Goal: Transaction & Acquisition: Purchase product/service

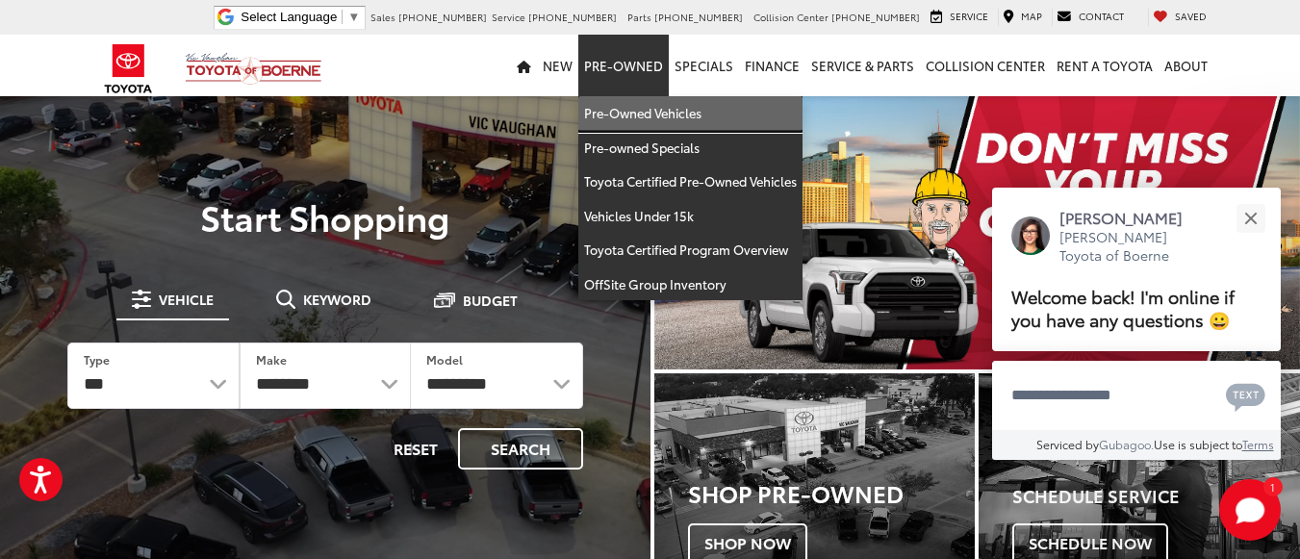
click at [673, 108] on link "Pre-Owned Vehicles" at bounding box center [691, 113] width 224 height 35
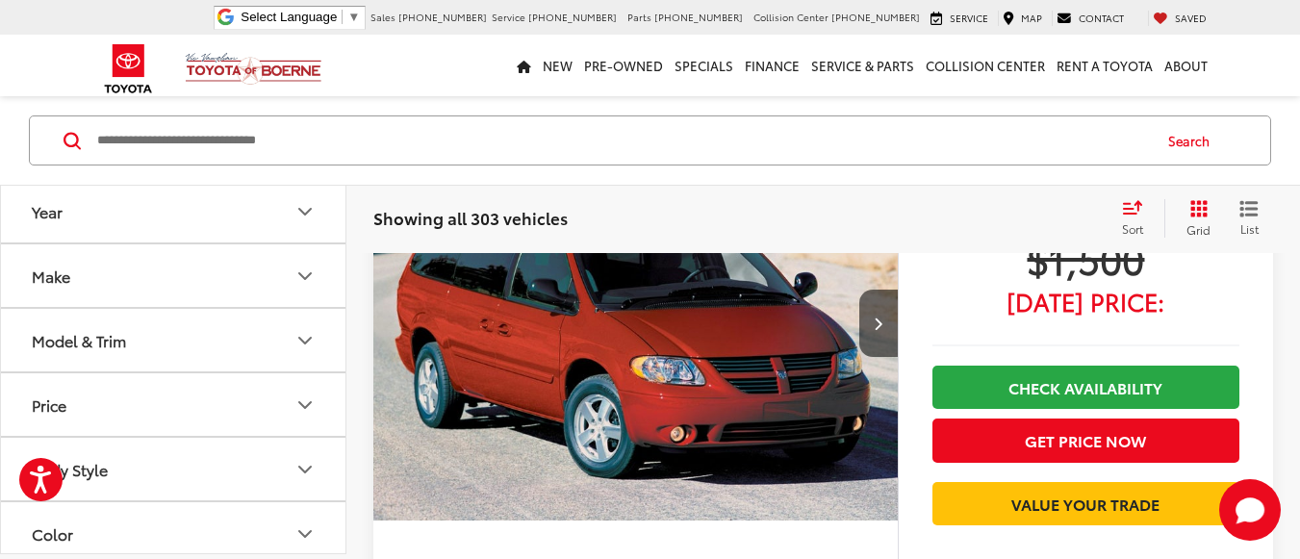
click at [143, 227] on button "Year" at bounding box center [174, 211] width 347 height 63
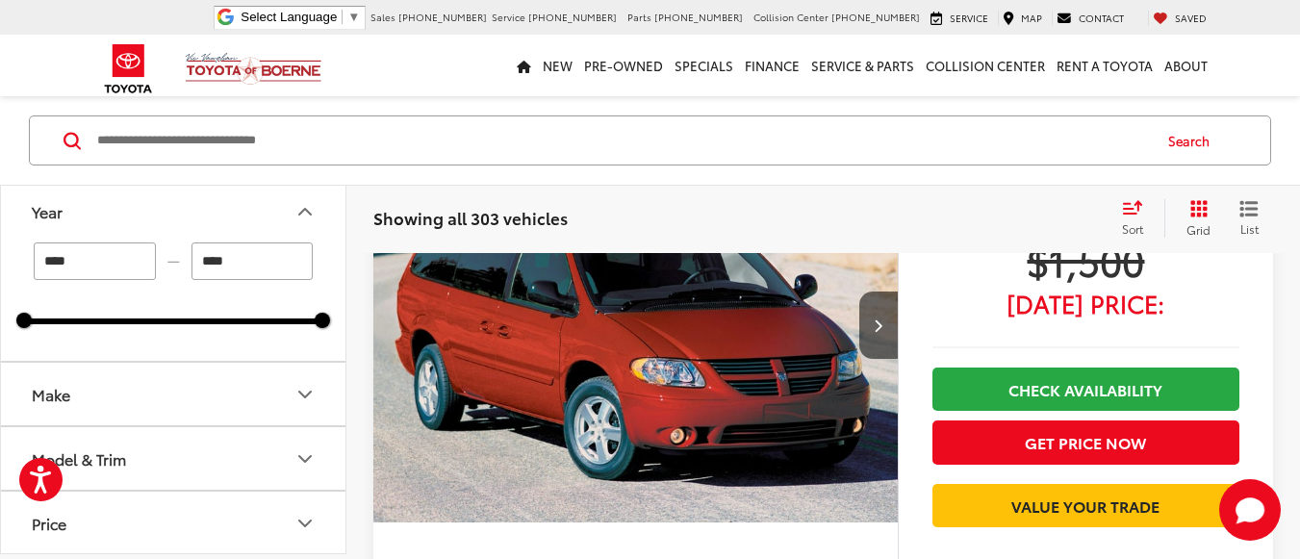
click at [176, 380] on button "Make" at bounding box center [174, 394] width 347 height 63
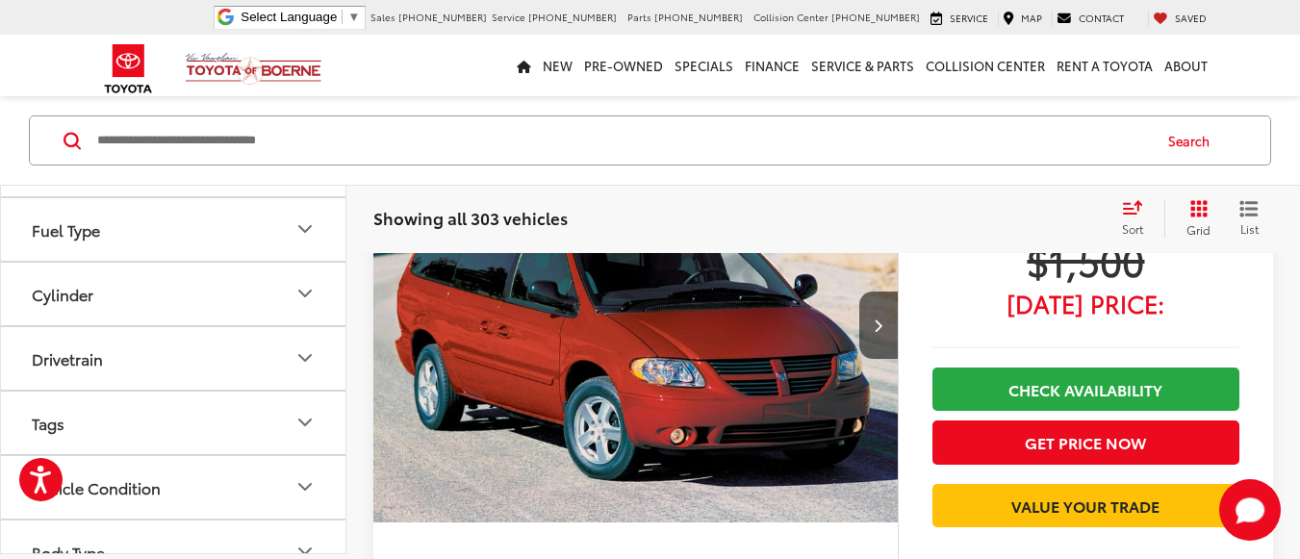
scroll to position [963, 0]
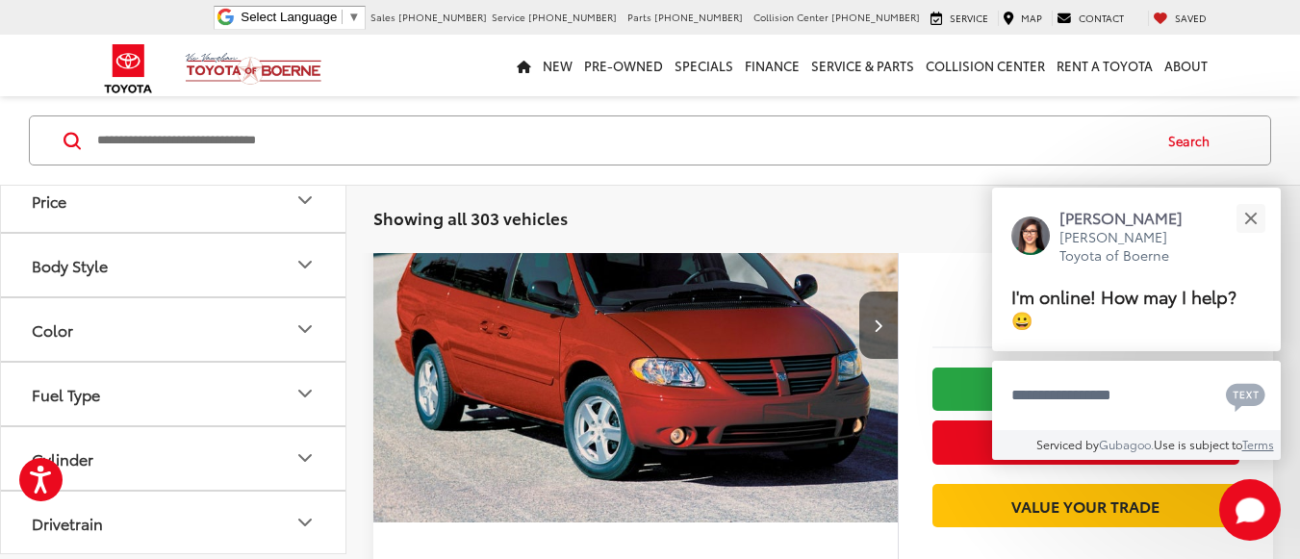
click at [365, 139] on input "Search by Make, Model, or Keyword" at bounding box center [622, 140] width 1055 height 46
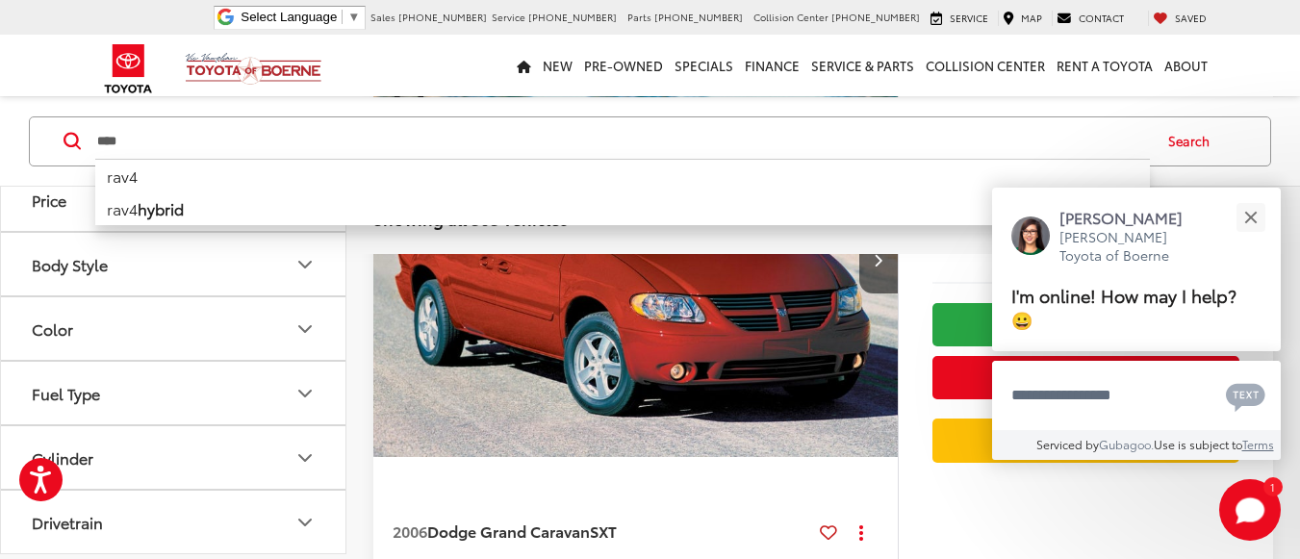
scroll to position [222, 0]
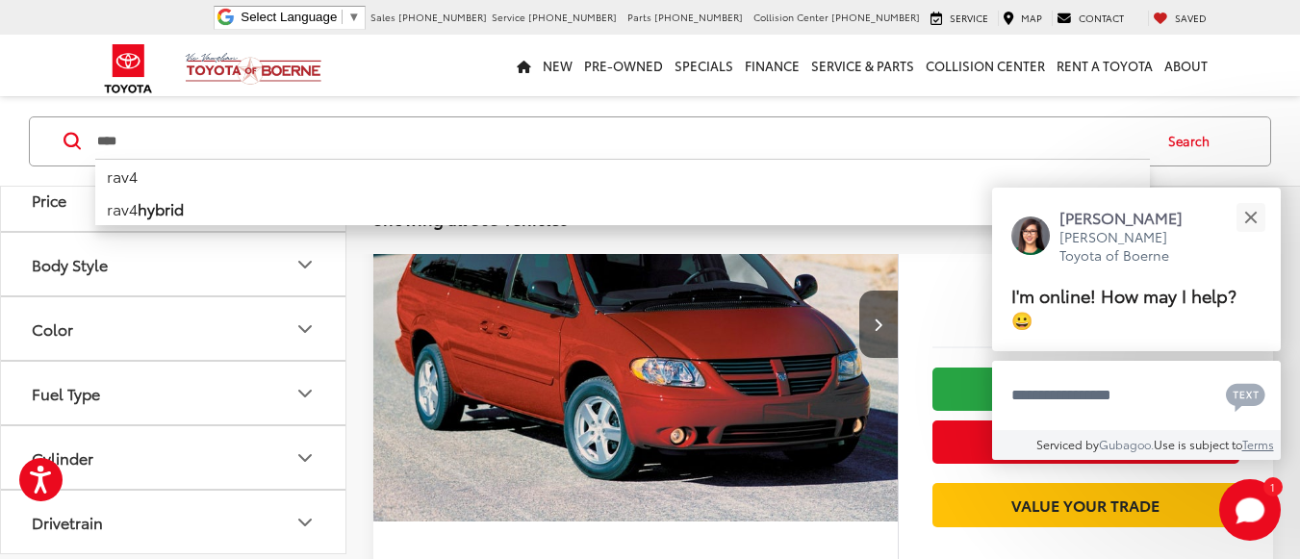
type input "****"
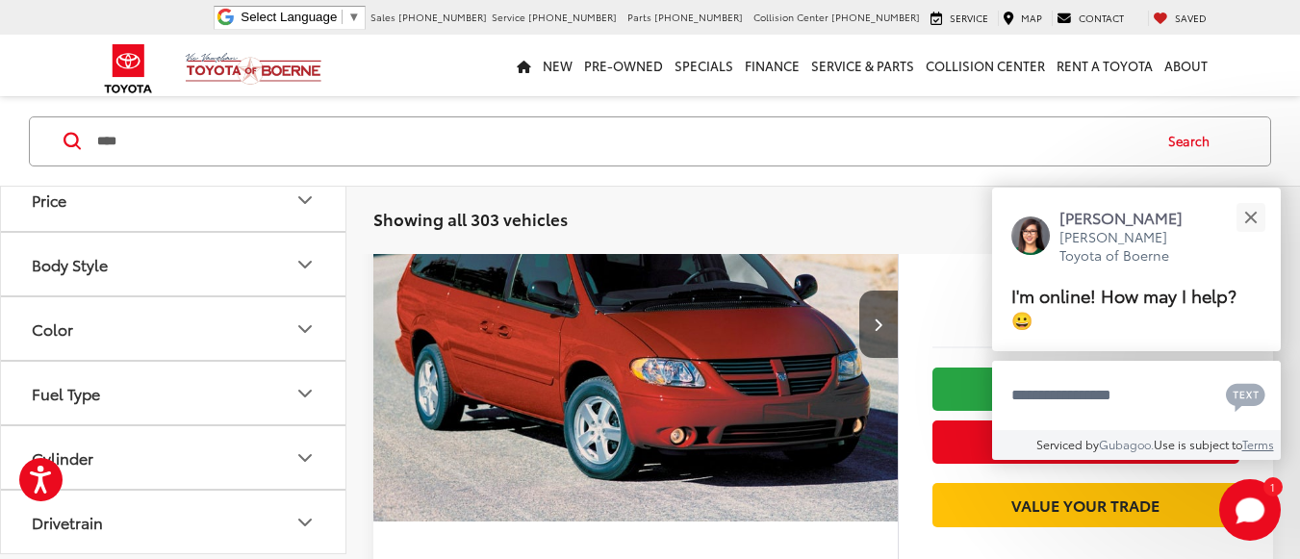
type input "****"
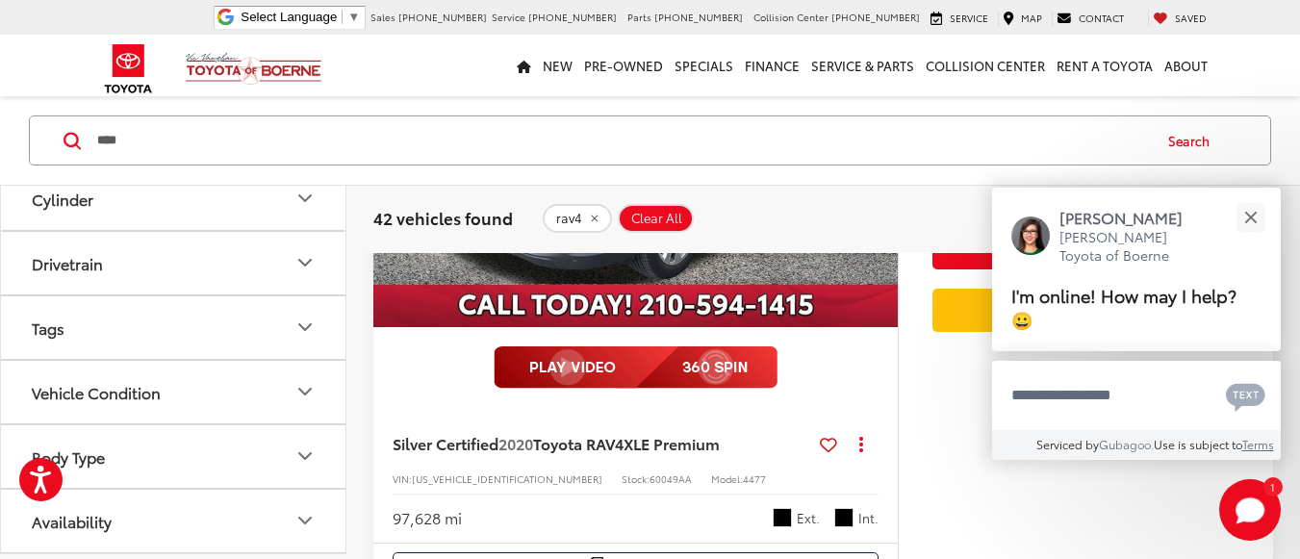
scroll to position [1634, 0]
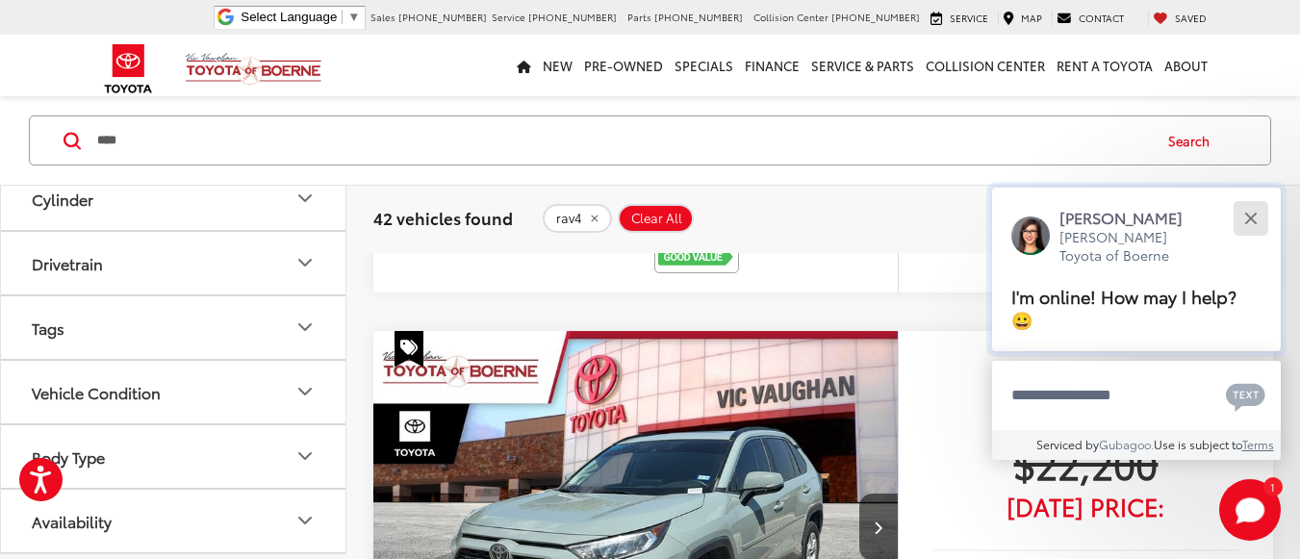
click at [1255, 223] on div "Close" at bounding box center [1251, 218] width 13 height 13
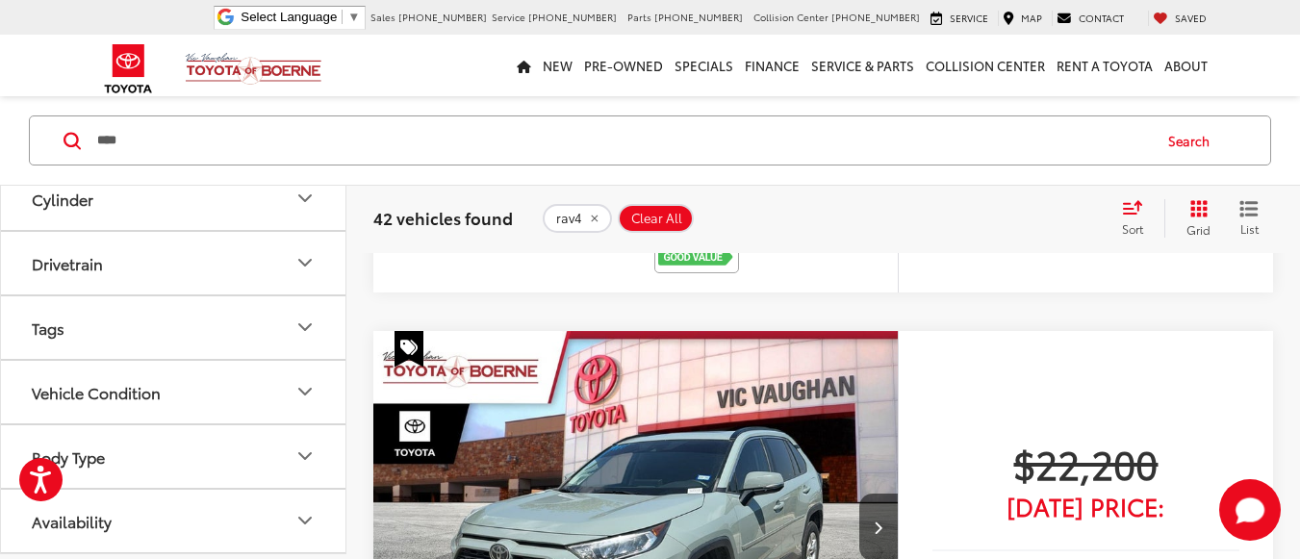
click at [1195, 211] on icon "Grid View" at bounding box center [1199, 208] width 17 height 17
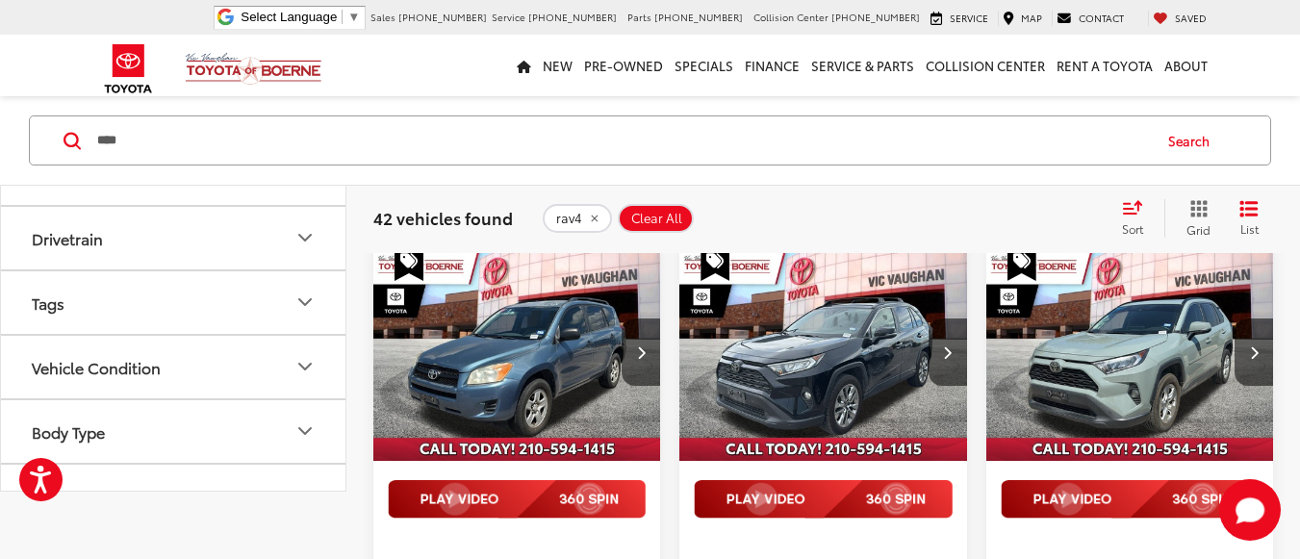
scroll to position [96, 0]
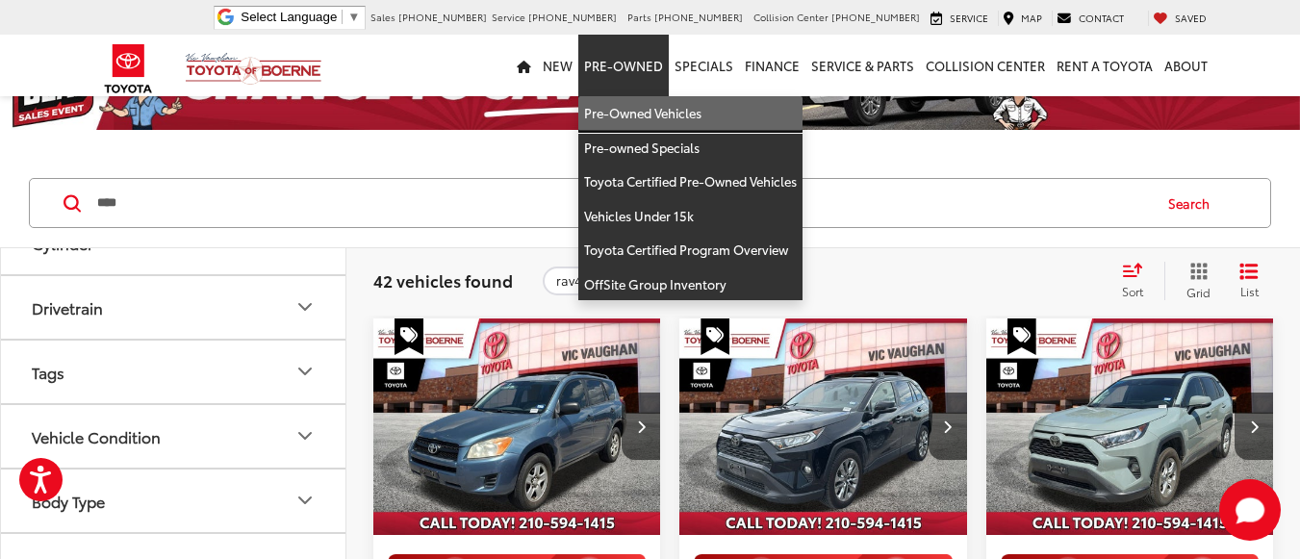
drag, startPoint x: 625, startPoint y: 126, endPoint x: 187, endPoint y: 4, distance: 454.7
click at [625, 126] on link "Pre-Owned Vehicles" at bounding box center [691, 113] width 224 height 35
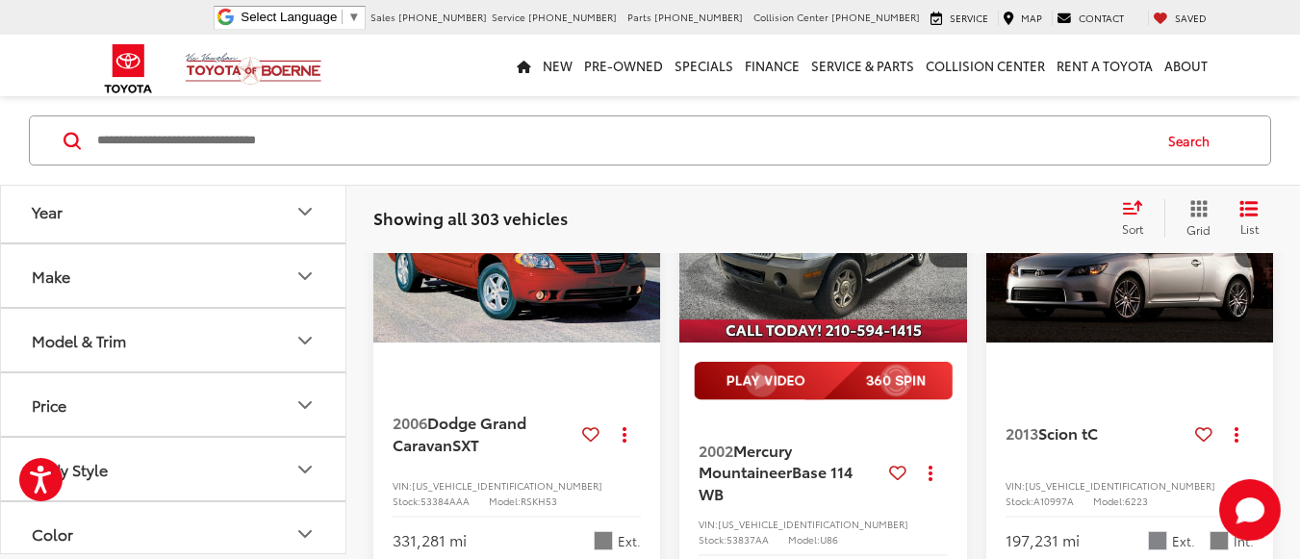
click at [117, 294] on button "Make" at bounding box center [174, 275] width 347 height 63
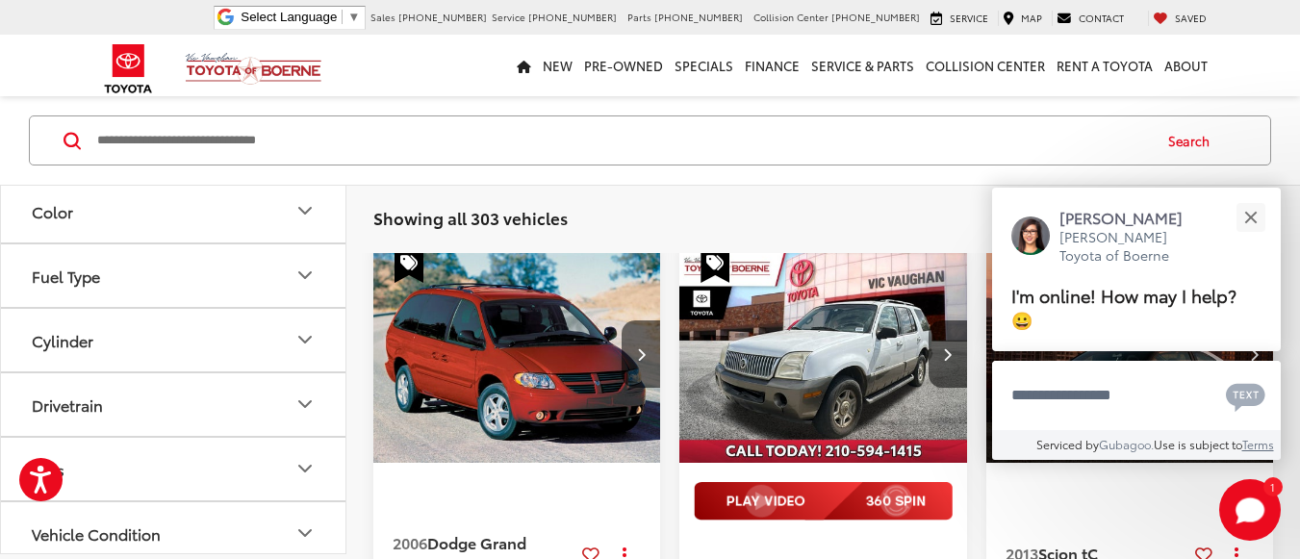
scroll to position [159, 0]
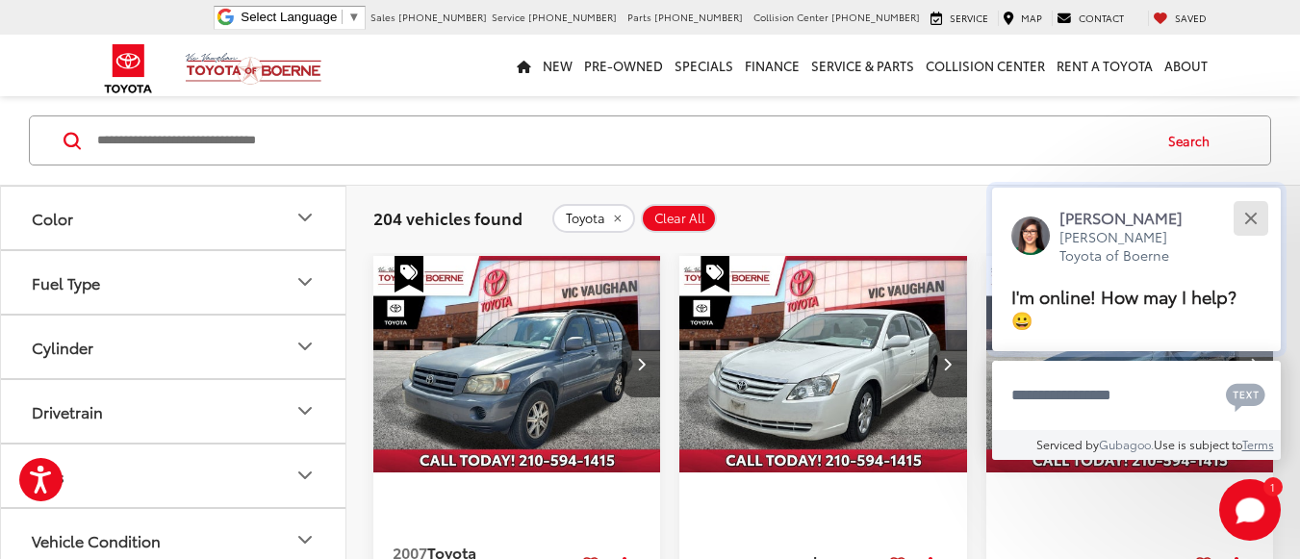
click at [1253, 220] on div "Close" at bounding box center [1251, 218] width 13 height 13
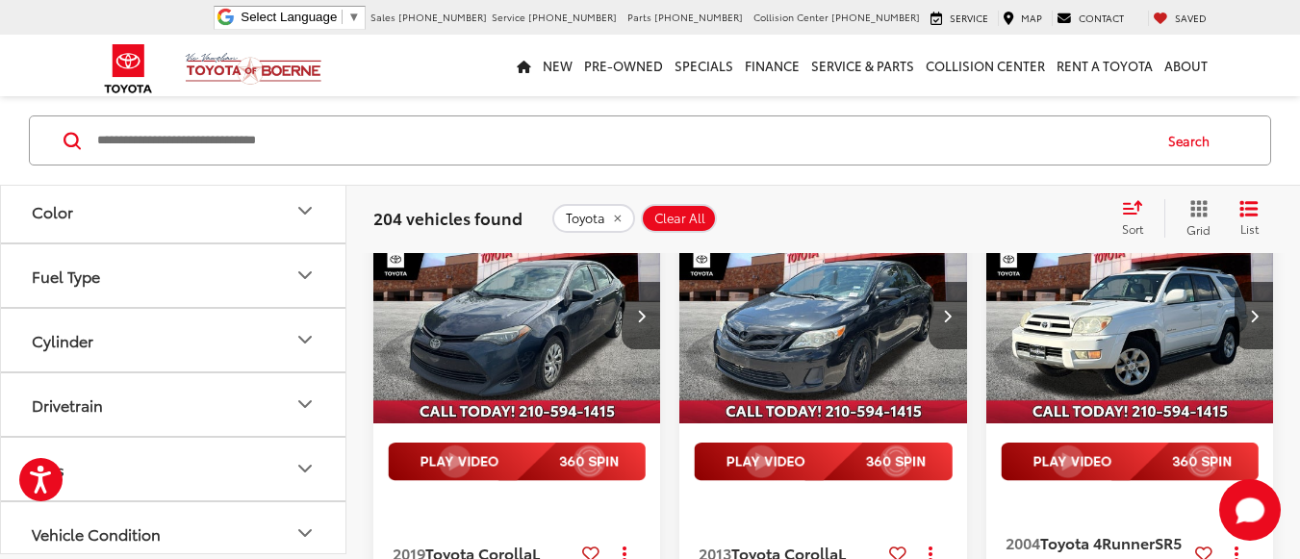
scroll to position [1155, 0]
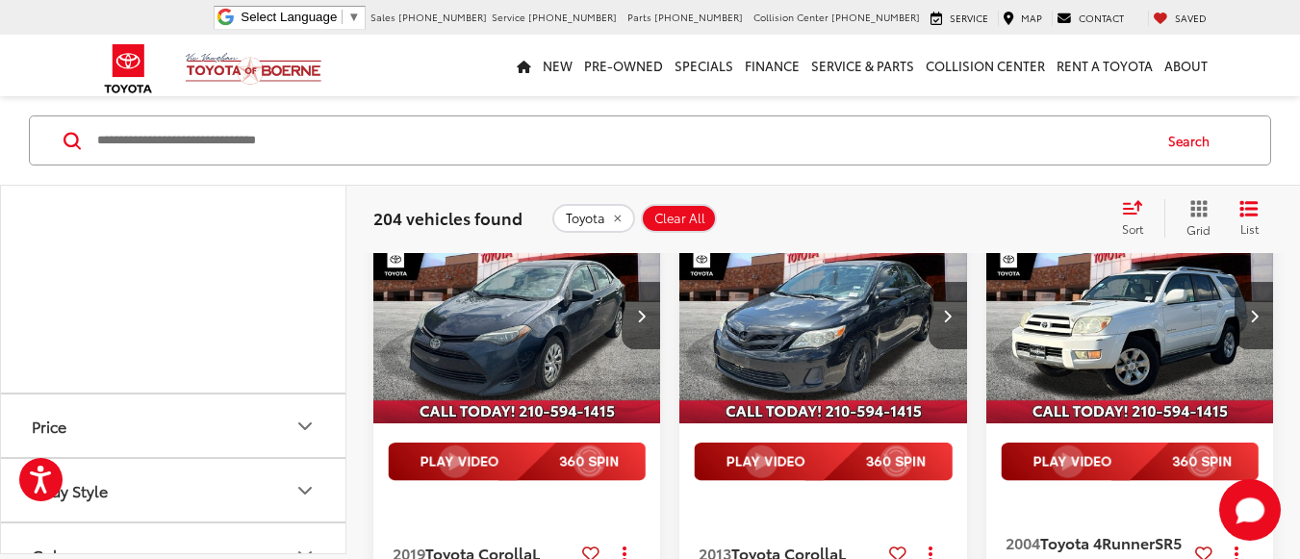
scroll to position [1444, 0]
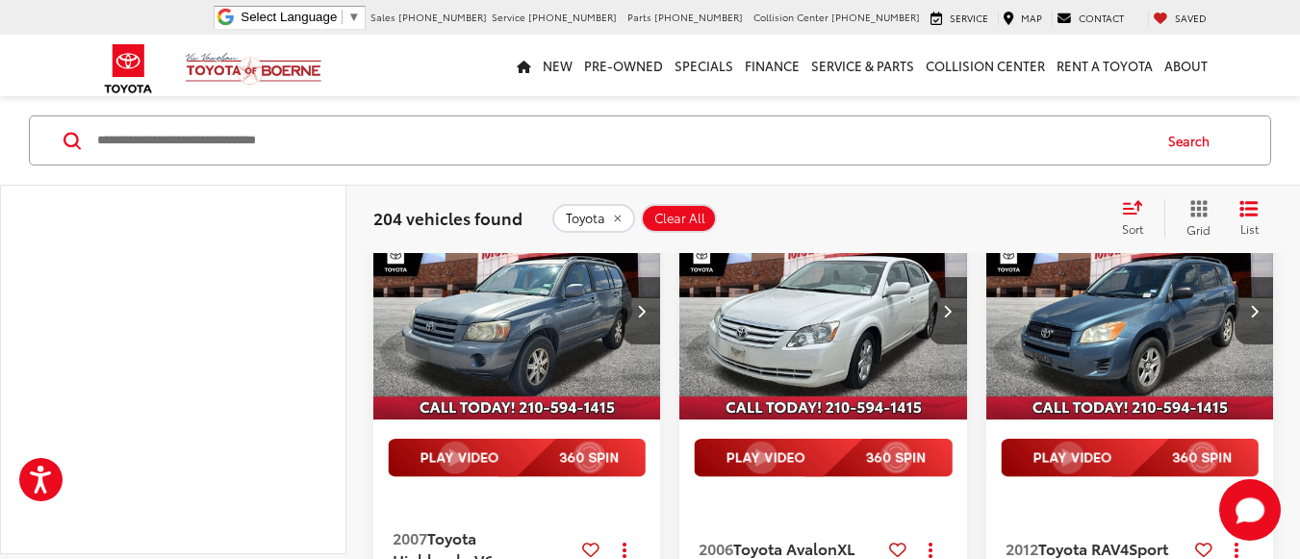
scroll to position [159, 0]
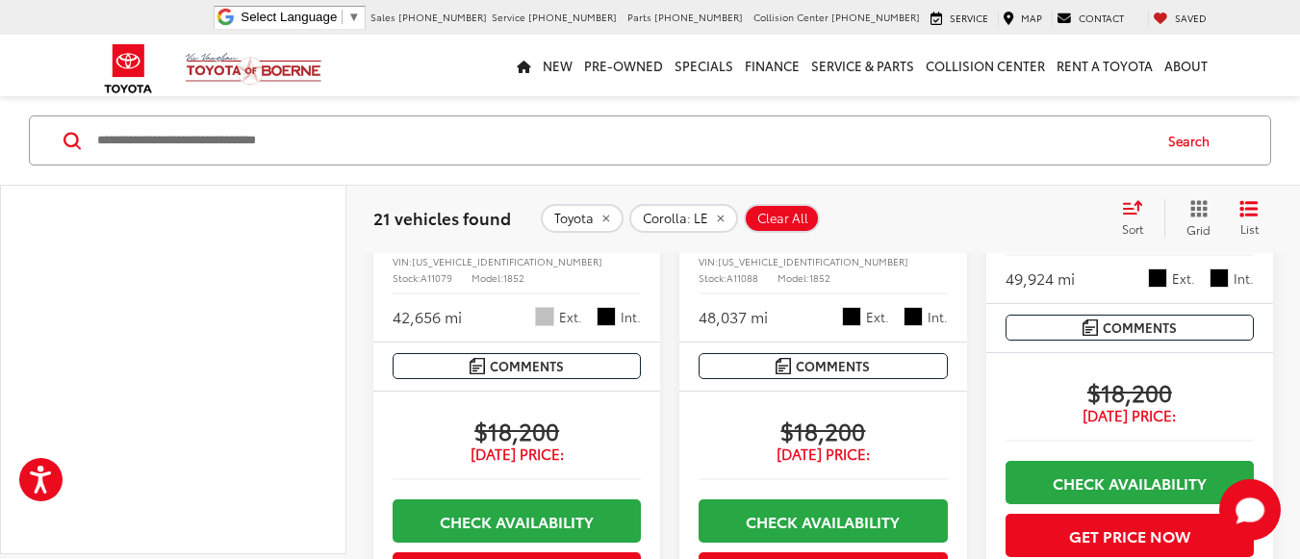
scroll to position [2767, 0]
